Goal: Register for event/course

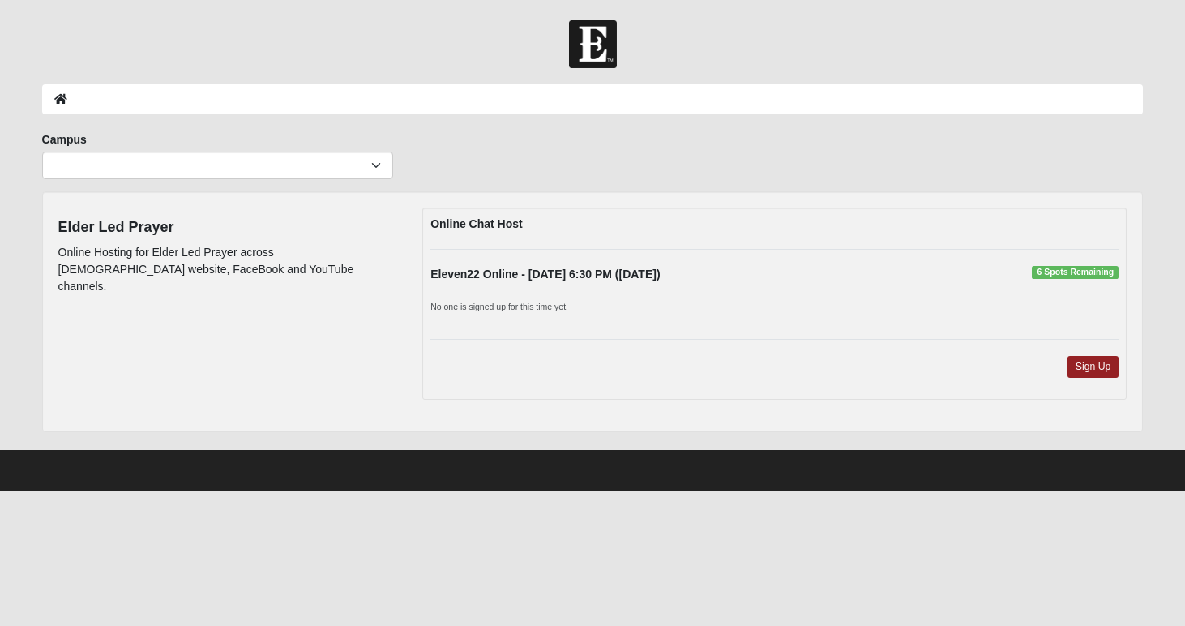
click at [1091, 276] on span "6 Spots Remaining" at bounding box center [1075, 272] width 87 height 13
click at [570, 302] on p "No one is signed up for this time yet." at bounding box center [774, 305] width 688 height 17
click at [326, 172] on select "Arlington Baymeadows Eleven22 Online [PERSON_NAME][GEOGRAPHIC_DATA] Jesup [GEOG…" at bounding box center [217, 166] width 351 height 28
select select "3"
click at [42, 152] on select "Arlington Baymeadows Eleven22 Online [PERSON_NAME][GEOGRAPHIC_DATA] Jesup [GEOG…" at bounding box center [217, 166] width 351 height 28
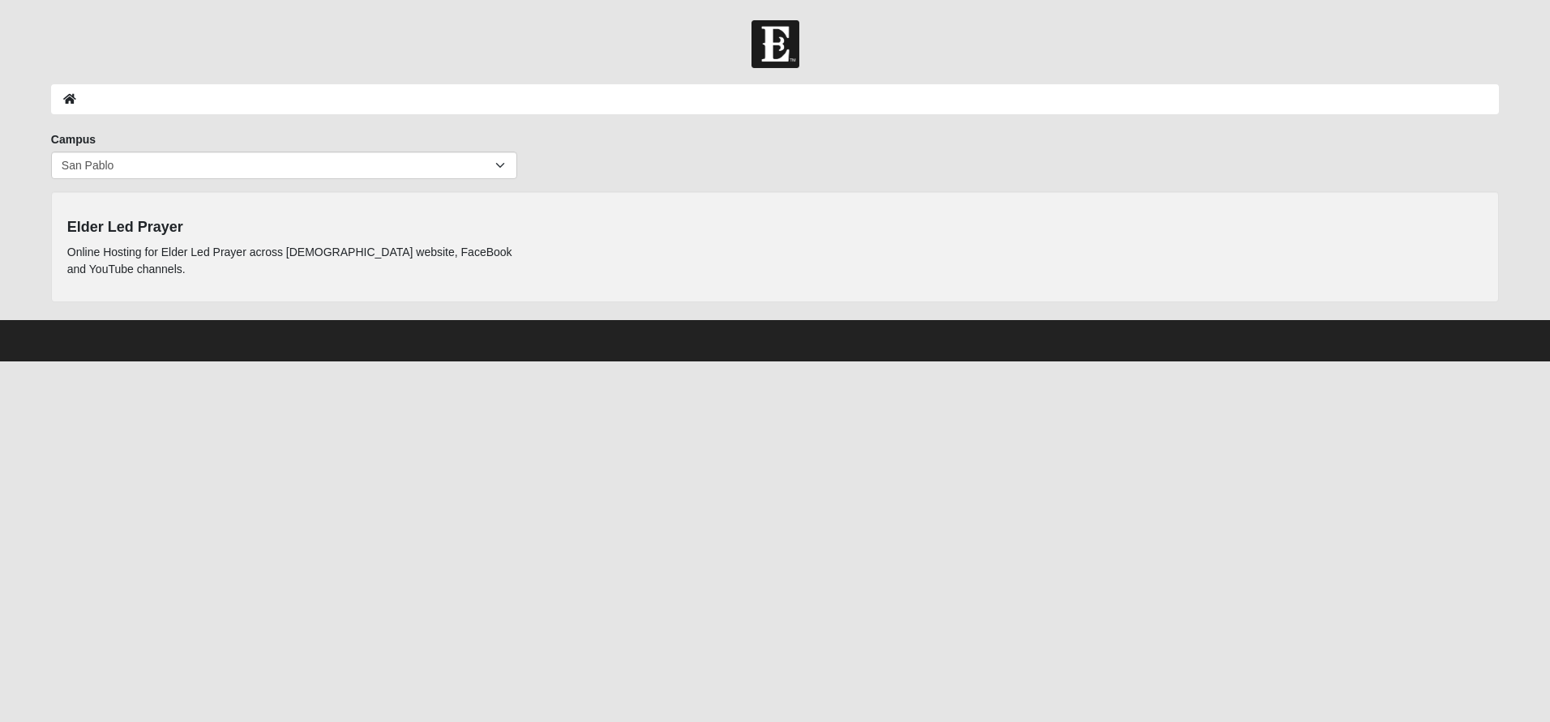
click at [372, 255] on p "Online Hosting for Elder Led Prayer across [DEMOGRAPHIC_DATA] website, FaceBook…" at bounding box center [295, 261] width 456 height 34
drag, startPoint x: 131, startPoint y: 278, endPoint x: 183, endPoint y: 216, distance: 81.2
click at [131, 277] on div "Elder Led Prayer Online Hosting for Elder Led Prayer across [DEMOGRAPHIC_DATA] …" at bounding box center [295, 247] width 456 height 79
click at [66, 99] on icon at bounding box center [69, 98] width 13 height 11
click at [66, 97] on icon at bounding box center [69, 98] width 13 height 11
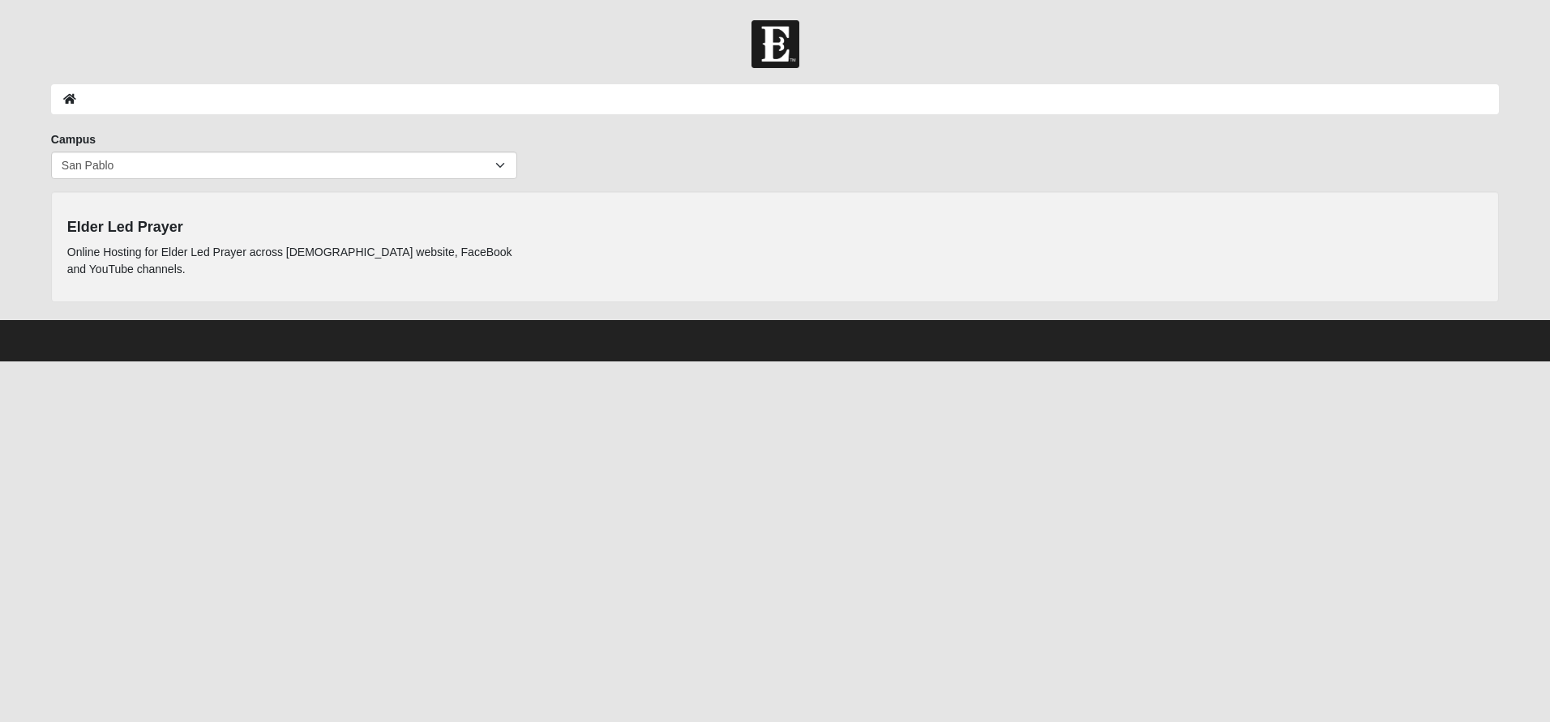
click at [379, 183] on div "Campus [GEOGRAPHIC_DATA] Eleven22 Online [PERSON_NAME][GEOGRAPHIC_DATA] Jesup M…" at bounding box center [284, 161] width 490 height 60
click at [378, 179] on div "Campus [GEOGRAPHIC_DATA] Eleven22 Online [PERSON_NAME][GEOGRAPHIC_DATA] Jesup M…" at bounding box center [284, 161] width 490 height 60
click at [386, 171] on select "Arlington Baymeadows Eleven22 Online [PERSON_NAME][GEOGRAPHIC_DATA] Jesup [GEOG…" at bounding box center [284, 166] width 466 height 28
drag, startPoint x: 126, startPoint y: 269, endPoint x: 73, endPoint y: 249, distance: 57.2
click at [73, 249] on p "Online Hosting for Elder Led Prayer across [DEMOGRAPHIC_DATA] website, FaceBook…" at bounding box center [295, 261] width 456 height 34
